Goal: Task Accomplishment & Management: Manage account settings

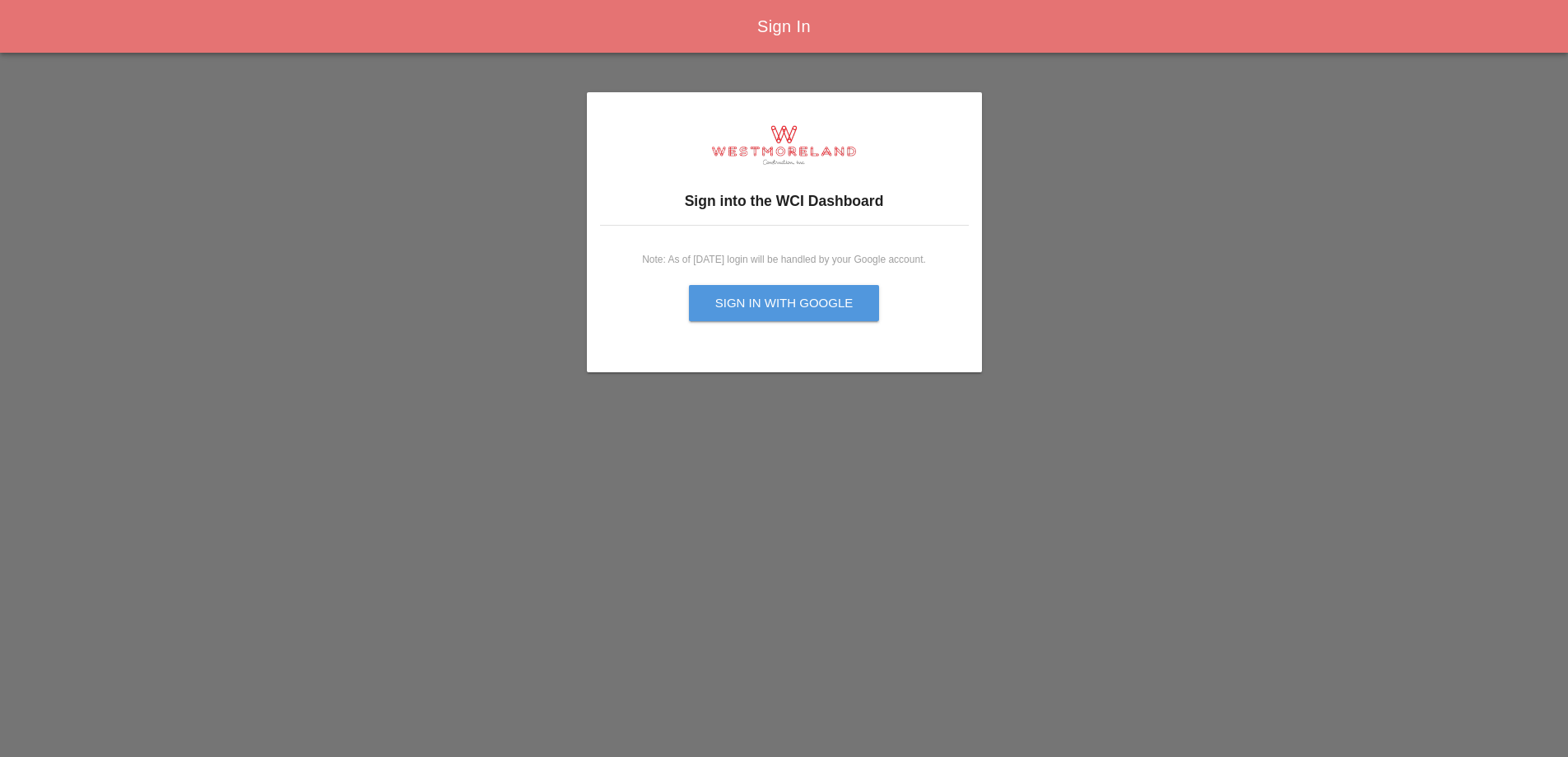
click at [804, 311] on div "Sign in with Google" at bounding box center [785, 303] width 139 height 19
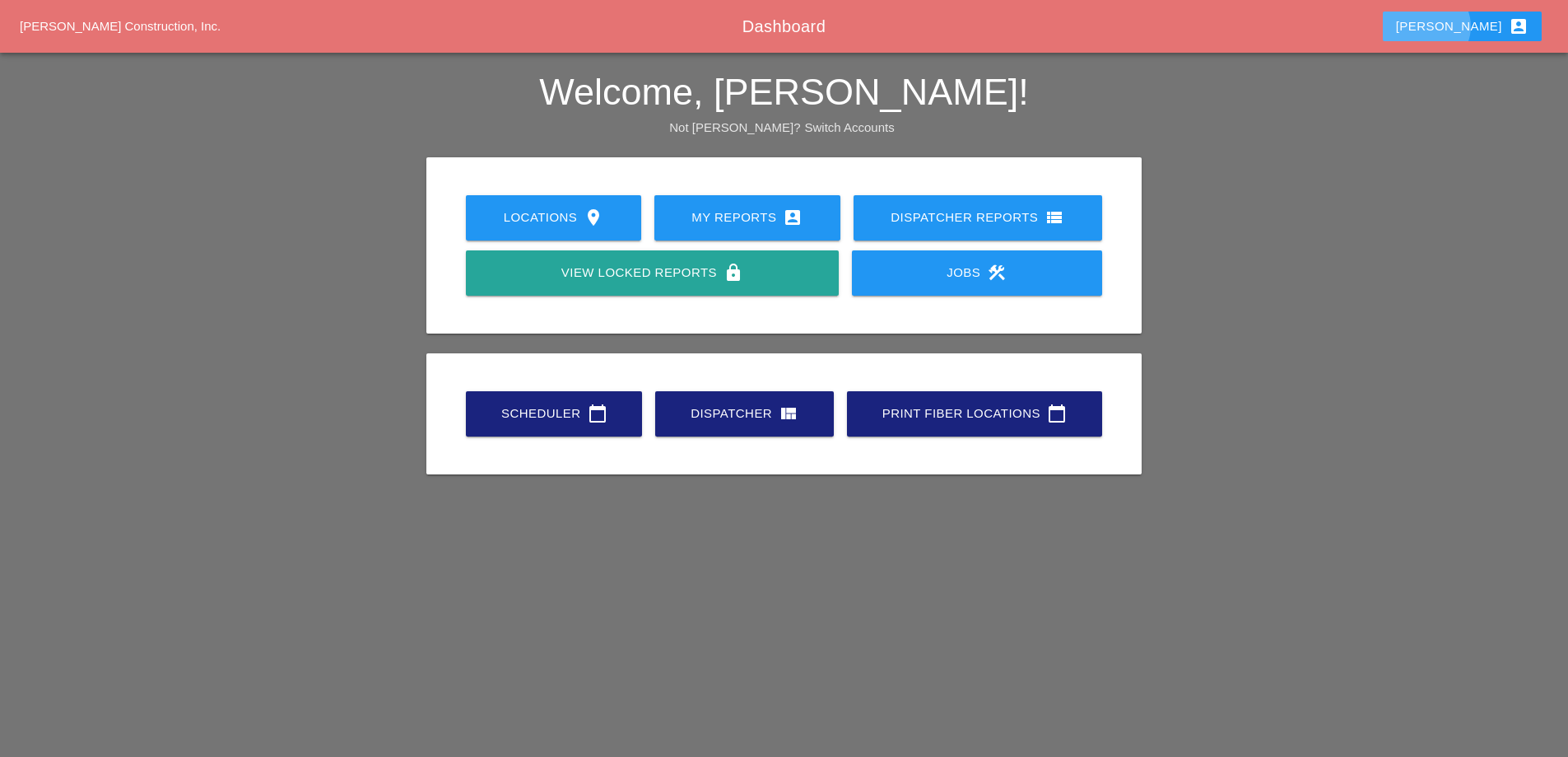
click at [1490, 23] on div "Fiona account_box" at bounding box center [1462, 26] width 133 height 20
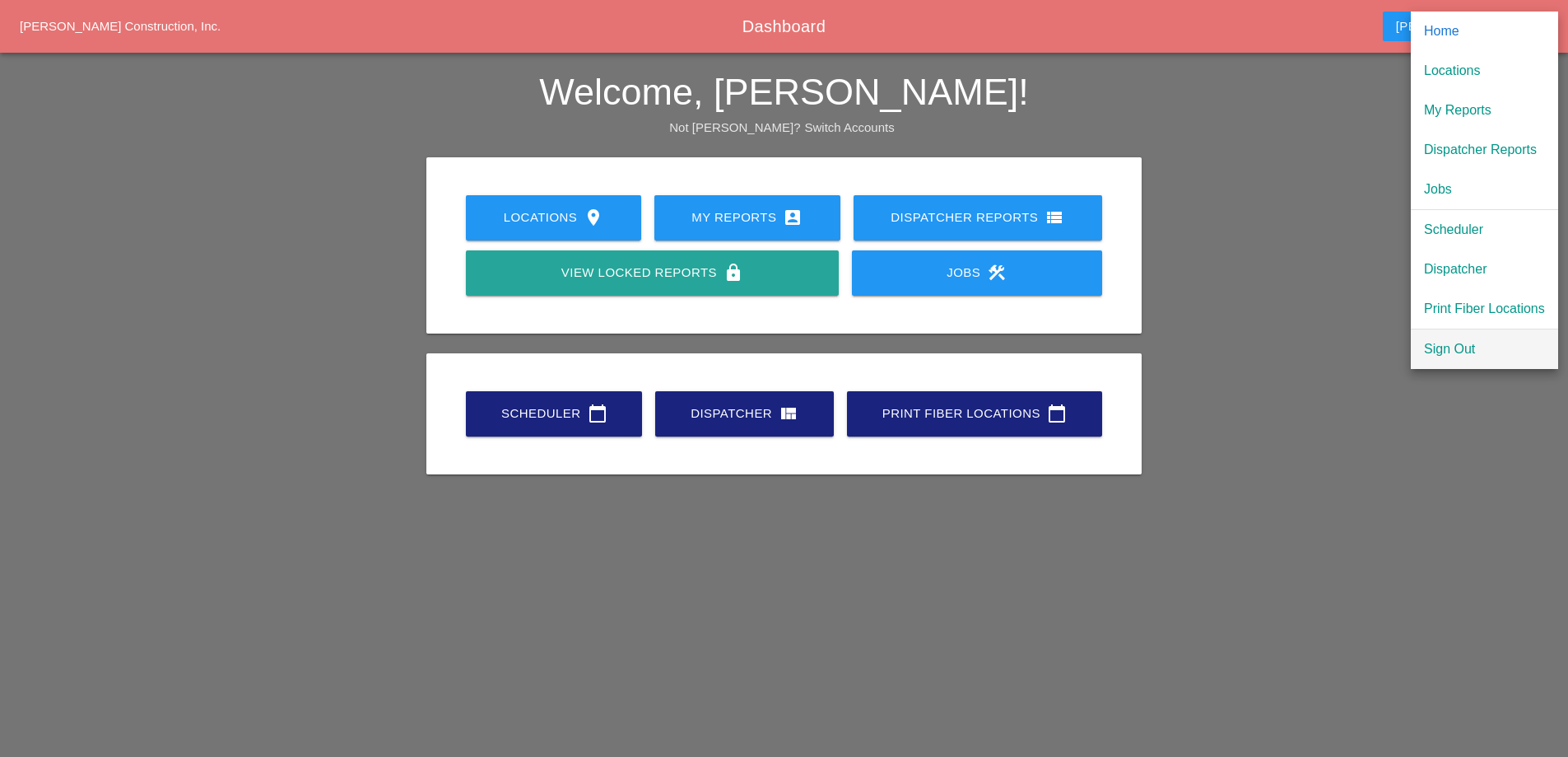
click at [1452, 349] on div "Sign Out" at bounding box center [1485, 349] width 121 height 20
